Goal: Task Accomplishment & Management: Use online tool/utility

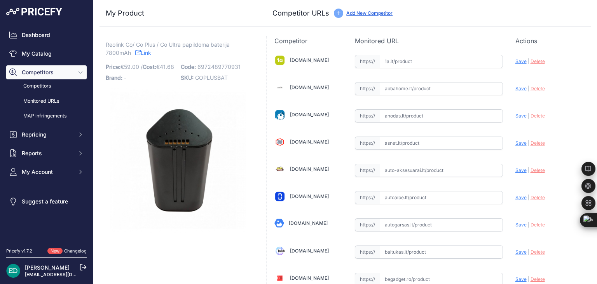
scroll to position [2677, 0]
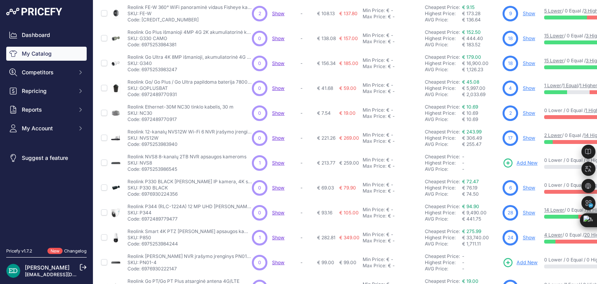
scroll to position [95, 0]
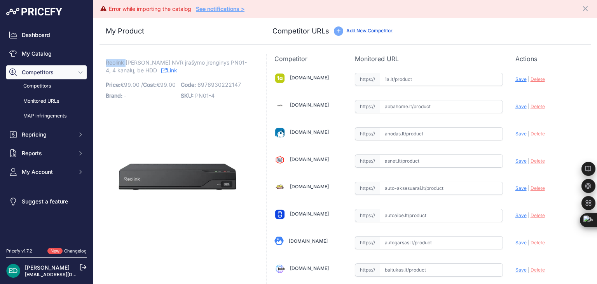
drag, startPoint x: 126, startPoint y: 62, endPoint x: 97, endPoint y: 63, distance: 28.8
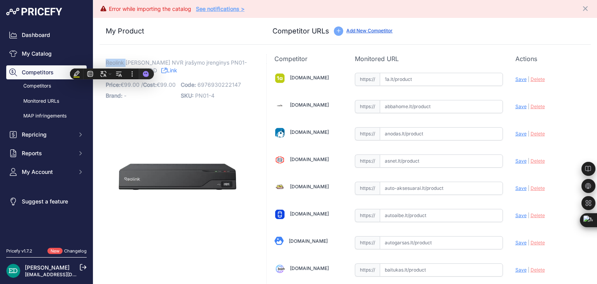
copy span "Reolink"
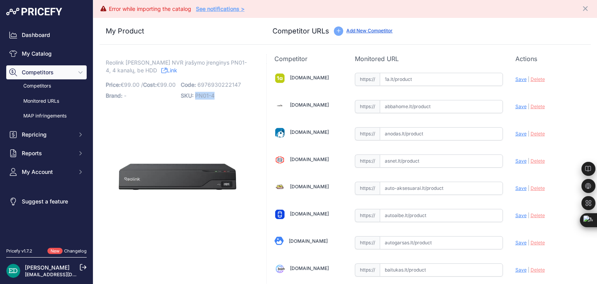
drag, startPoint x: 193, startPoint y: 95, endPoint x: 213, endPoint y: 98, distance: 20.0
click at [213, 98] on p "SKU: PN01-4" at bounding box center [216, 95] width 70 height 11
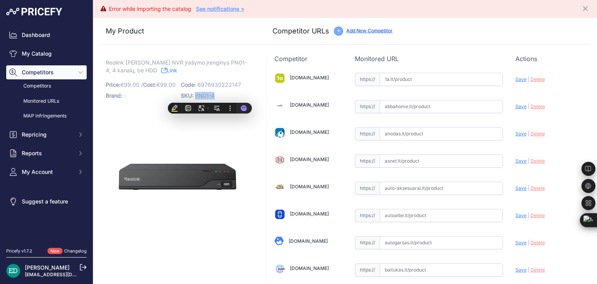
copy span "PN01-4"
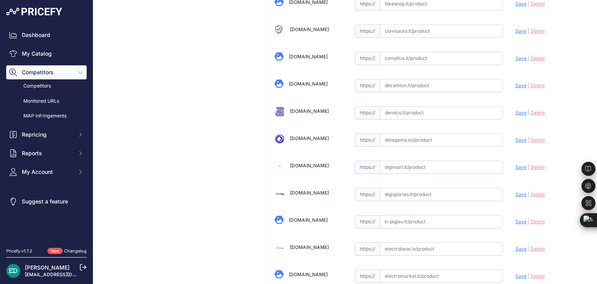
scroll to position [378, 0]
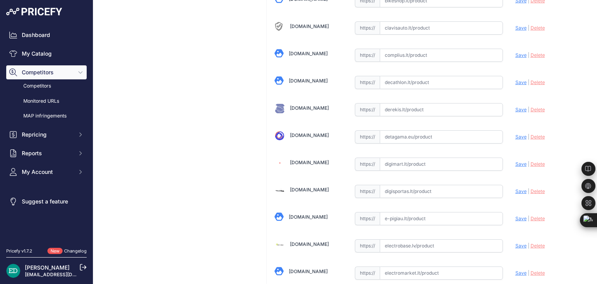
click at [399, 164] on input "text" at bounding box center [441, 163] width 123 height 13
paste input "https://digimart.lt/index.php?route=product/product&product_id=220043&utm_sourc…"
click at [516, 163] on span "Save" at bounding box center [521, 164] width 11 height 6
type input "https://digimart.lt/index.php?route=product%2Fproduct&product_id=220043&prirule…"
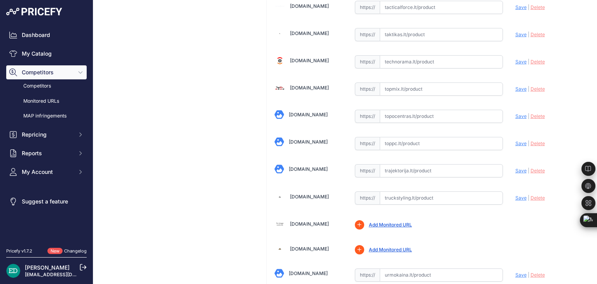
scroll to position [2499, 0]
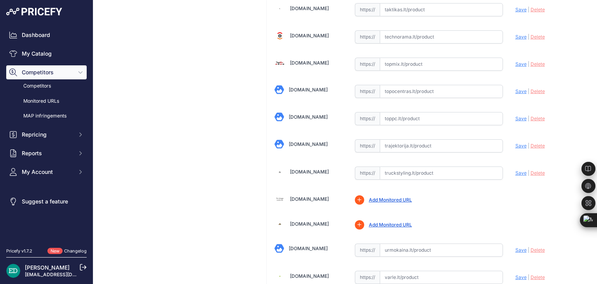
click at [405, 85] on input "text" at bounding box center [441, 91] width 123 height 13
paste input "https://www.topocentras.lt/irasymo-iranga-reolink-poe-nvr-for-24-7-continuous-r…"
click at [516, 88] on span "Save" at bounding box center [521, 91] width 11 height 6
type input "https://www.topocentras.lt/irasymo-iranga-reolink-poe-nvr-for-24-7-continuous-r…"
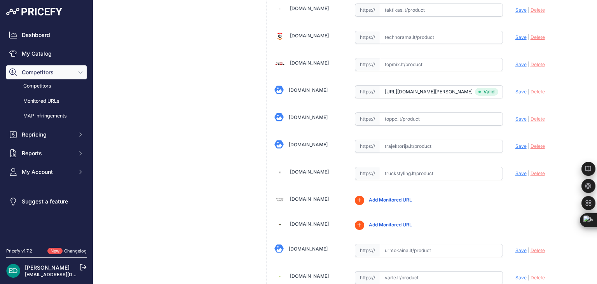
scroll to position [2499, 0]
click at [401, 112] on input "text" at bounding box center [441, 118] width 123 height 13
paste input "https://www.toppc.lt/c/342-vaizdo-irasymo-iranga-dvr/1153732-reolink-nvs4-pn-4-…"
click at [516, 115] on span "Save" at bounding box center [521, 118] width 11 height 6
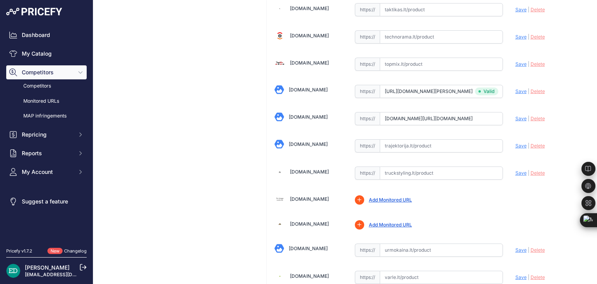
scroll to position [0, 0]
type input "https://www.toppc.lt/c/342-vaizdo-irasymo-iranga-dvr/1153732-reolink-nvs4-pn-4-…"
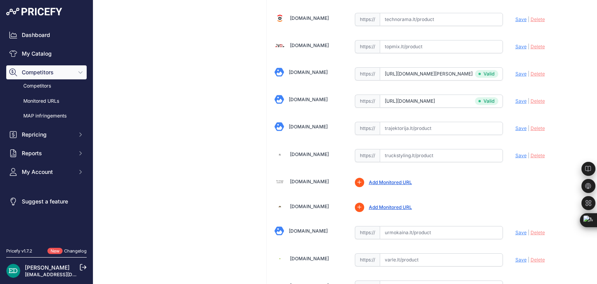
scroll to position [2499, 0]
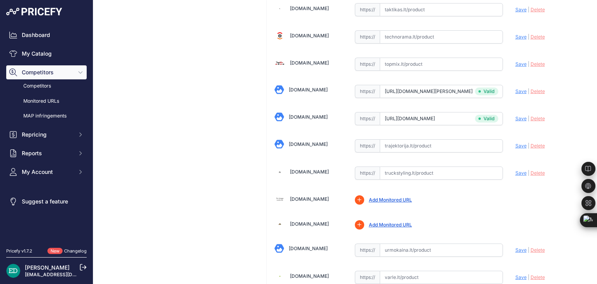
drag, startPoint x: 591, startPoint y: 88, endPoint x: 595, endPoint y: 88, distance: 3.9
click at [593, 88] on main "Competitor URL added. It will be now analyzed and available in the Monitored UR…" at bounding box center [345, 142] width 504 height 284
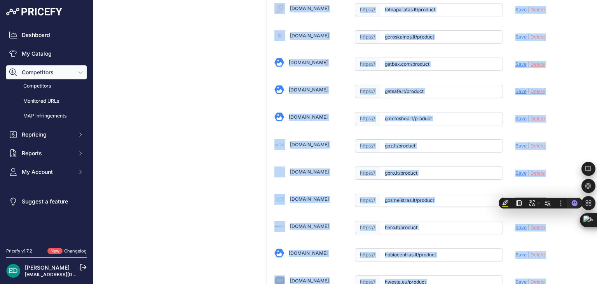
scroll to position [854, 0]
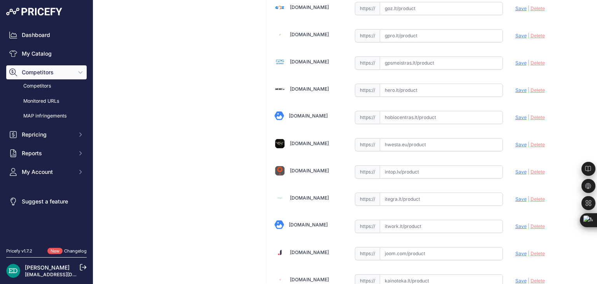
scroll to position [1165, 0]
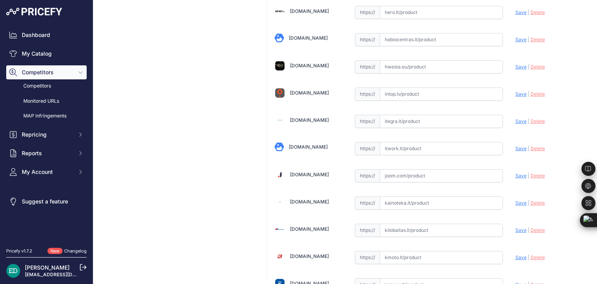
click at [412, 142] on input "text" at bounding box center [441, 148] width 123 height 13
paste input "https://www.itwork.lt/index.php?route=product/product&product_id=1267404&utm_so…"
click at [517, 145] on span "Save" at bounding box center [521, 148] width 11 height 6
type input "https://www.itwork.lt/index.php?route=product%2Fproduct&product_id=1267404&prir…"
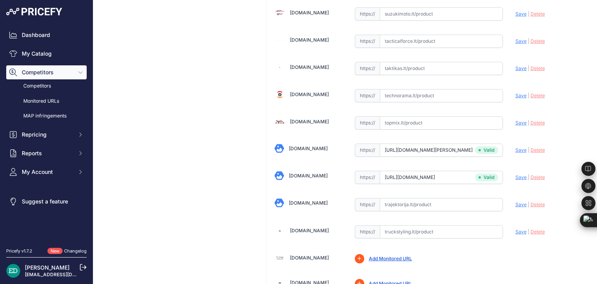
scroll to position [2448, 0]
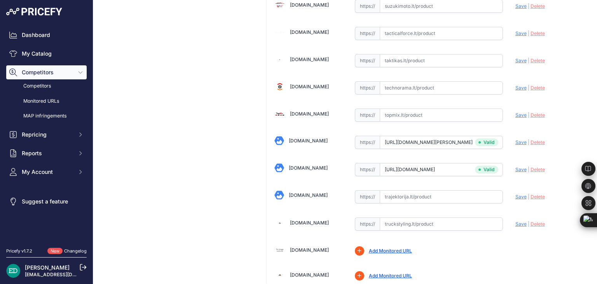
drag, startPoint x: 396, startPoint y: 65, endPoint x: 393, endPoint y: 72, distance: 7.9
click at [395, 80] on div "https:// Valid" at bounding box center [429, 87] width 148 height 15
click at [393, 81] on input "text" at bounding box center [441, 87] width 123 height 13
drag, startPoint x: 393, startPoint y: 73, endPoint x: 386, endPoint y: 73, distance: 7.4
click at [386, 81] on input "text" at bounding box center [441, 87] width 123 height 13
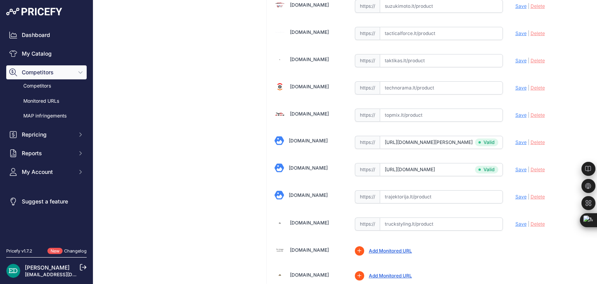
drag, startPoint x: 386, startPoint y: 73, endPoint x: 380, endPoint y: 77, distance: 7.2
click at [380, 81] on input "text" at bounding box center [441, 87] width 123 height 13
click at [386, 81] on input "text" at bounding box center [441, 87] width 123 height 13
paste input "https://www.technorama.lt/product/4601229-reolink-poe-nvr-for-247-continuous-re…"
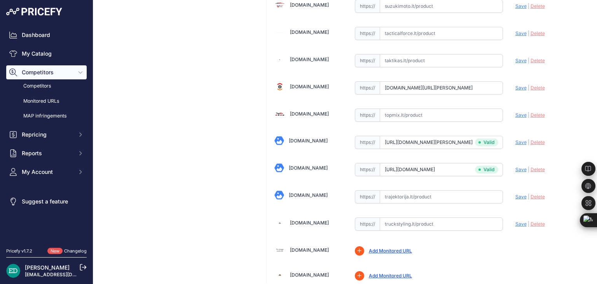
click at [516, 85] on span "Save" at bounding box center [521, 88] width 11 height 6
type input "https://www.technorama.lt/product/4601229-reolink-poe-nvr-for-247-continuous-re…"
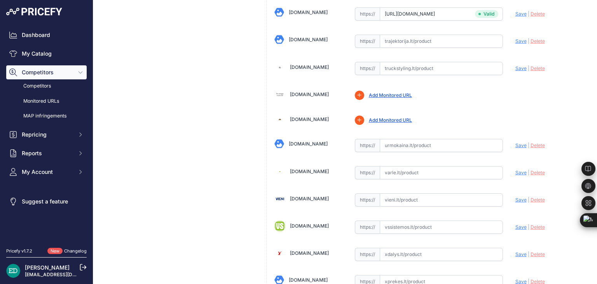
scroll to position [2677, 0]
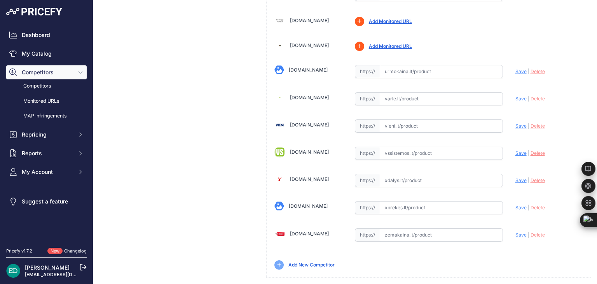
click at [397, 228] on input "text" at bounding box center [441, 234] width 123 height 13
paste input "https://www.zemakaina.lt/rejestrator-reolink-nvs4-pn-4-nhd?utm_source=kaina24.l…"
click at [518, 232] on span "Save" at bounding box center [521, 235] width 11 height 6
type input "https://www.zemakaina.lt/rejestrator-reolink-nvs4-pn-4-nhd?prirule_jdsnikfkfjsd…"
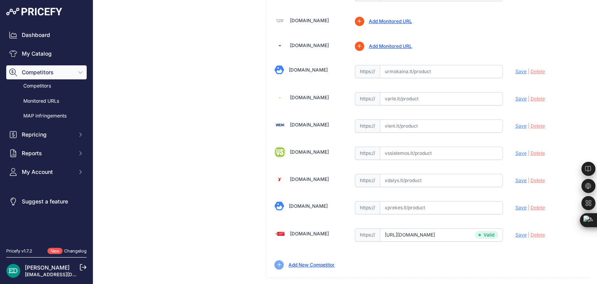
scroll to position [2561, 0]
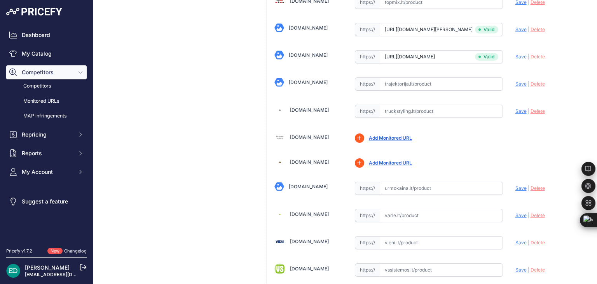
click at [463, 77] on input "text" at bounding box center [441, 83] width 123 height 13
paste input "https://www.trajektorija.lt/vaizdo-registratoriai-ir-priedai/338618-rejestrator…"
click at [516, 81] on span "Save" at bounding box center [521, 84] width 11 height 6
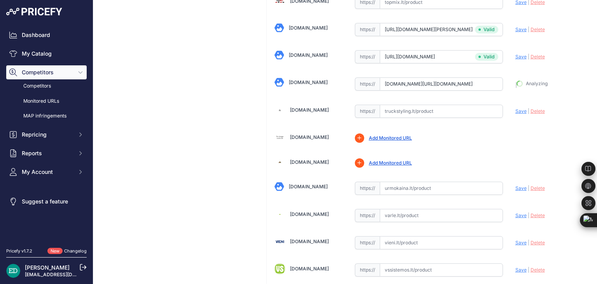
type input "https://www.trajektorija.lt/vaizdo-registratoriai-ir-priedai/338618-rejestrator…"
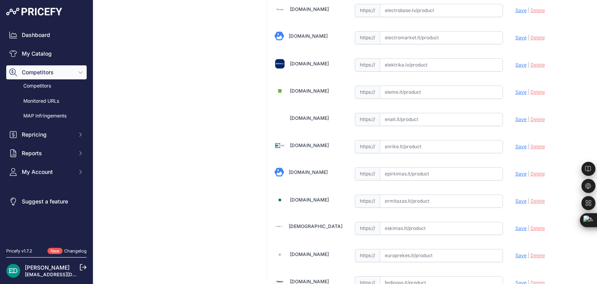
scroll to position [707, 0]
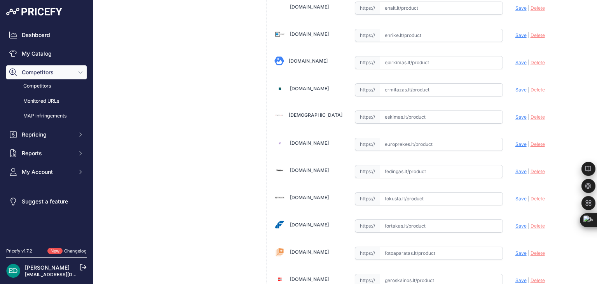
click at [391, 224] on input "text" at bounding box center [441, 225] width 123 height 13
paste input "https://fortakas.lt/preke/1052796-reolink-nvs4-pn-4-nhd.html?utm_source=kaina24…"
click at [516, 223] on span "Save" at bounding box center [521, 226] width 11 height 6
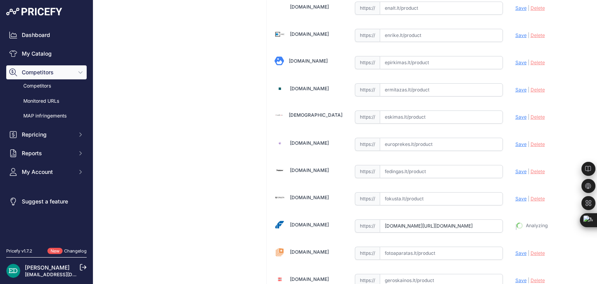
type input "https://fortakas.lt/preke/1052796-reolink-nvs4-pn-4-nhd.html?prirule_jdsnikfkfj…"
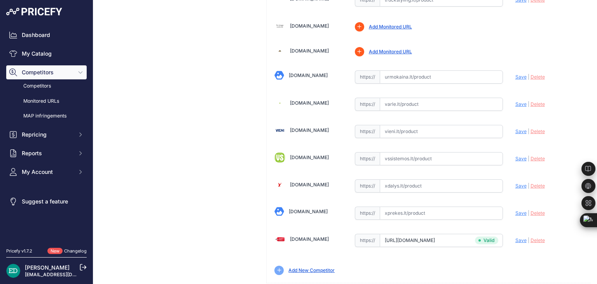
scroll to position [2677, 0]
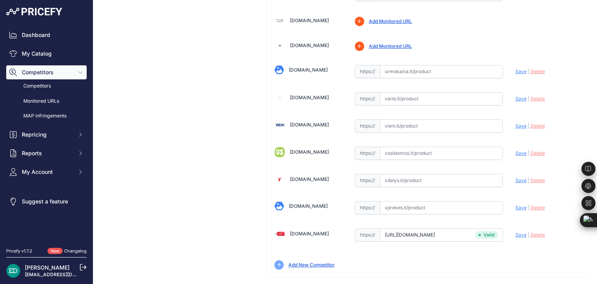
click at [393, 92] on input "text" at bounding box center [441, 98] width 123 height 13
paste input "https://www.varle.lt/tinklo-kameros-priedai-monitoringas/reolink-nvs4-pn-4-nhd-…"
click at [519, 96] on span "Save" at bounding box center [521, 99] width 11 height 6
type input "https://www.varle.lt/tinklo-kameros-priedai-monitoringas/reolink-nvs4-pn-4-nhd-…"
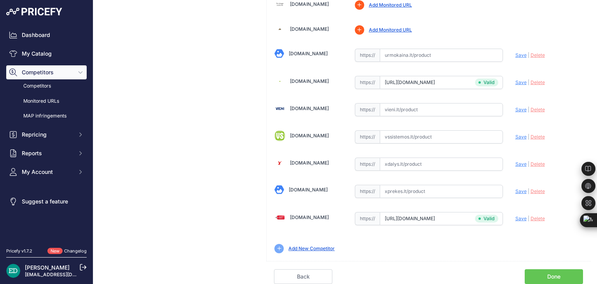
scroll to position [2677, 0]
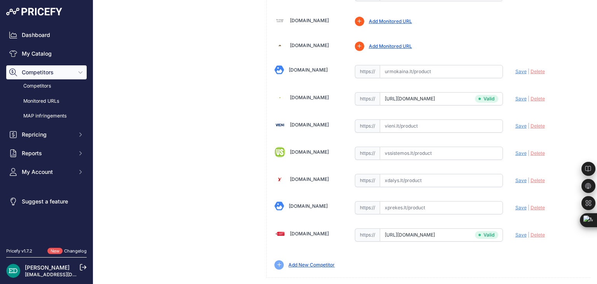
click at [406, 119] on input "text" at bounding box center [441, 125] width 123 height 13
paste input "https://vieni.lt/lt/nvr-dvr/183304-reolink-nvs4-pn-4-nhd-6976930222147.html"
click at [516, 118] on div "Update Profile Save | Delete Analyzing" at bounding box center [550, 124] width 68 height 12
click at [516, 123] on span "Save" at bounding box center [521, 126] width 11 height 6
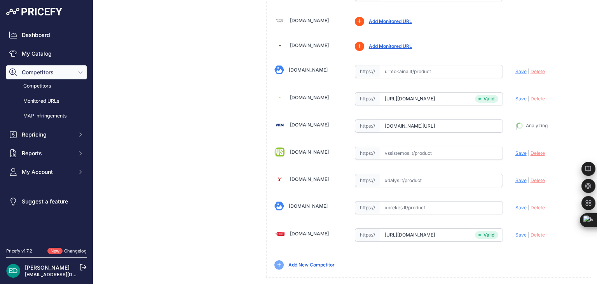
type input "https://vieni.lt/lt/nvr-dvr/183304-reolink-nvs4-pn-4-nhd-6976930222147.html?pri…"
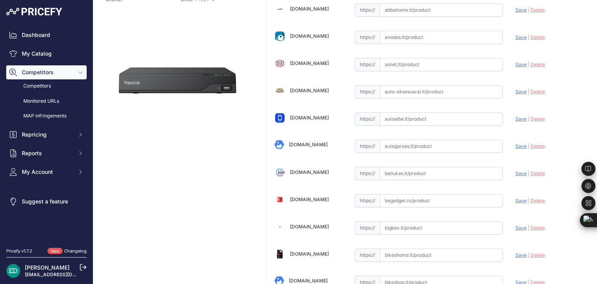
scroll to position [117, 0]
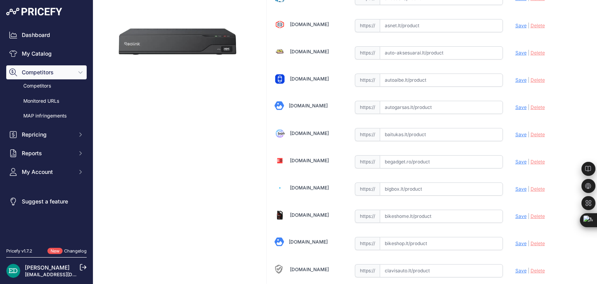
paste input "https://bigbox.lt/product/4601229-reolink-poe-nvr-for-24-7-continuous-recording…"
click at [516, 186] on span "Save" at bounding box center [521, 189] width 11 height 6
type input "https://bigbox.lt/product/4601229-reolink-poe-nvr-for-24-7-continuous-recording…"
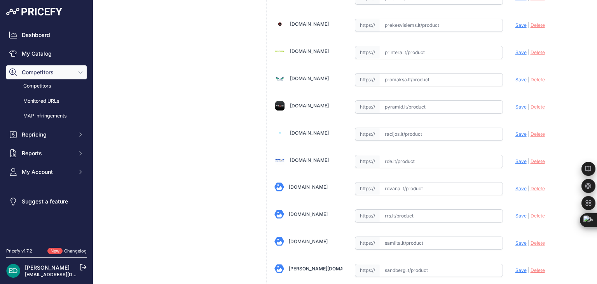
scroll to position [1945, 0]
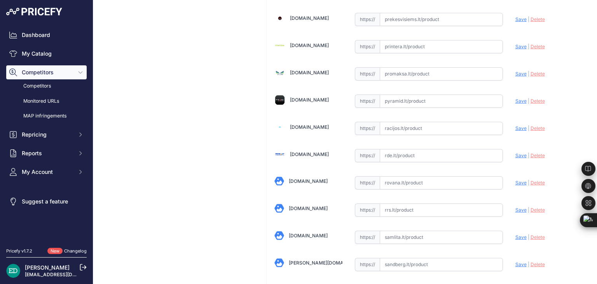
click at [392, 149] on input "text" at bounding box center [441, 155] width 123 height 13
paste input "https://www.rde.lt/products/lt/950/1455440/sort/5/filter/0_0_0_0/NVS4-PN-4-NHD-…"
click at [516, 152] on span "Save" at bounding box center [521, 155] width 11 height 6
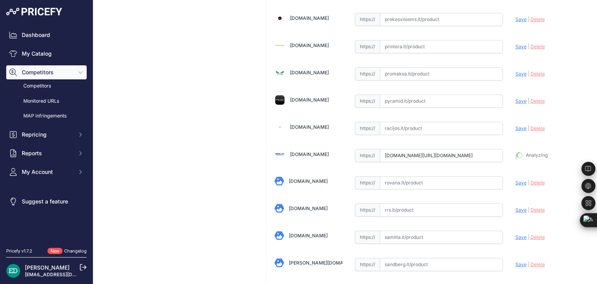
type input "https://www.rde.lt/products/lt/950/1455440/sort/5/filter/0_0_0_0/NVS4-PN-4-NHD-…"
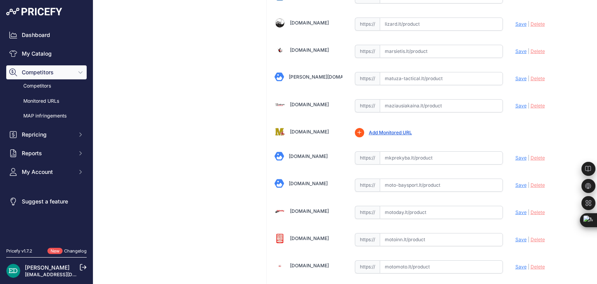
scroll to position [1439, 0]
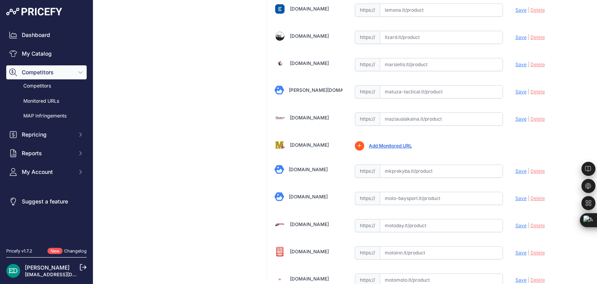
click at [403, 58] on input "text" at bounding box center [441, 64] width 123 height 13
paste input "https://marsietis.lt/reolink-nvs4-pn-4-nhd-540278?utm_source=kaina24.lt&utm_med…"
click at [516, 61] on span "Save" at bounding box center [521, 64] width 11 height 6
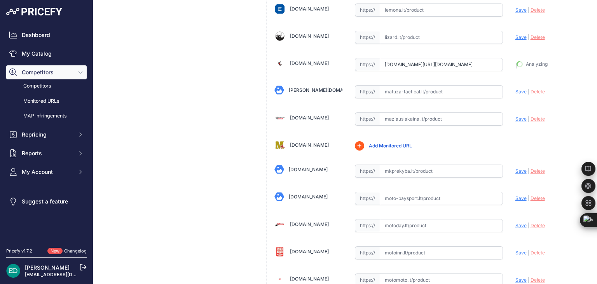
type input "https://marsietis.lt/reolink-nvs4-pn-4-nhd-540278?prirule_jdsnikfkfjsd=8834"
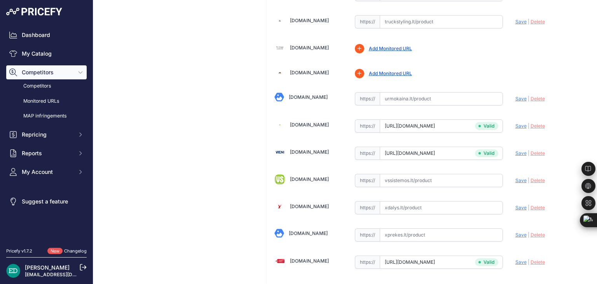
scroll to position [2677, 0]
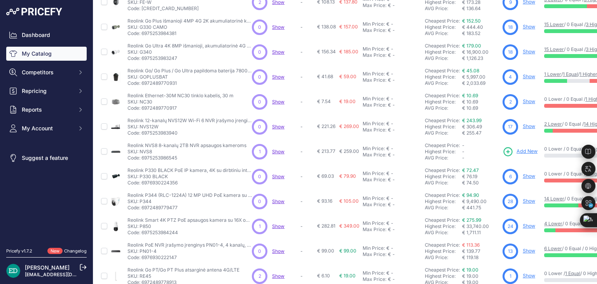
scroll to position [89, 0]
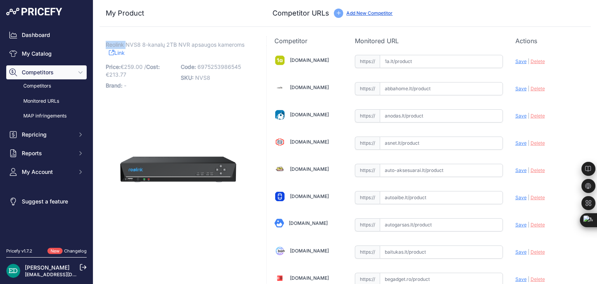
drag, startPoint x: 0, startPoint y: 0, endPoint x: 103, endPoint y: 46, distance: 112.6
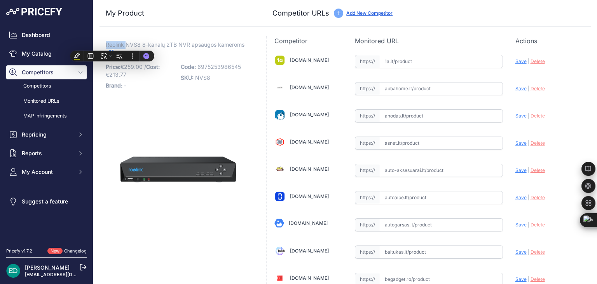
copy span "Reolink"
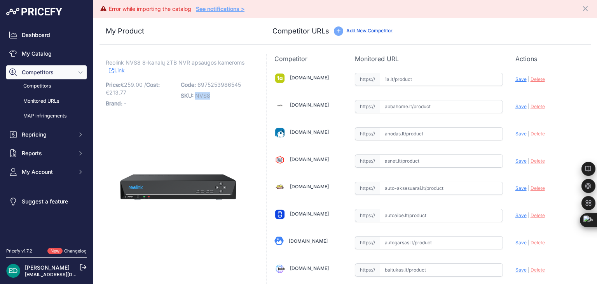
drag, startPoint x: 211, startPoint y: 97, endPoint x: 194, endPoint y: 95, distance: 17.6
click at [194, 95] on p "SKU: NVS8" at bounding box center [216, 95] width 70 height 11
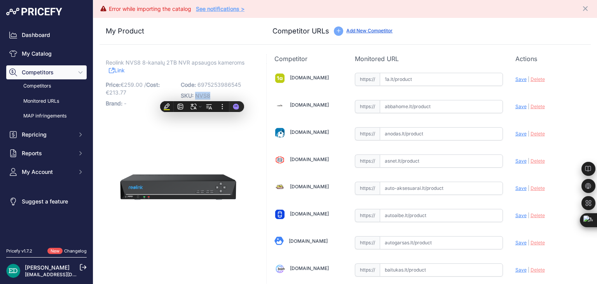
copy span "NVS8"
click at [116, 74] on link "Link" at bounding box center [117, 70] width 16 height 10
